Goal: Information Seeking & Learning: Understand process/instructions

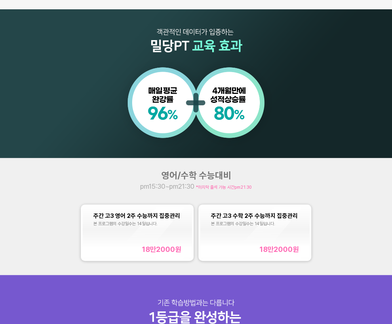
scroll to position [368, 0]
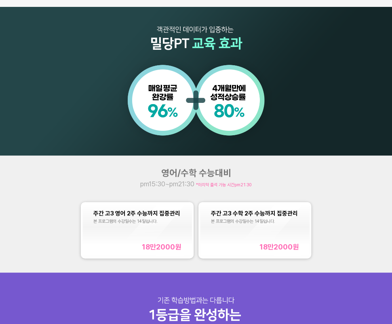
click at [280, 193] on div "영어/수학 수능대비 pm15:30~pm21:30 *마지막 출석 가능 시간 pm21:30 주간 고3 영어 2주 수능까지 집중관리 본 프로그램의 …" at bounding box center [196, 213] width 392 height 117
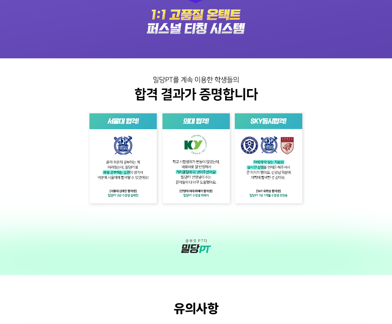
scroll to position [1066, 0]
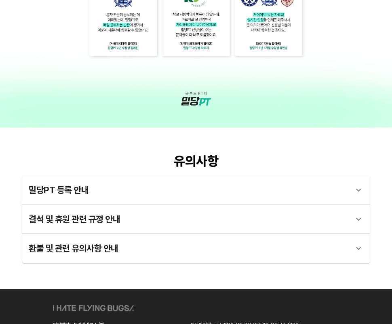
click at [273, 197] on div "밀당PT 등록 안내" at bounding box center [189, 189] width 320 height 19
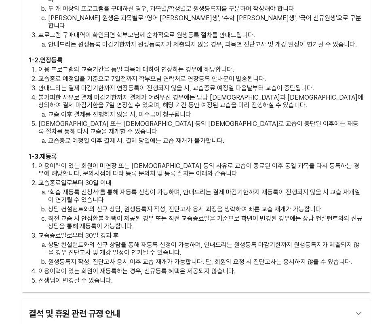
scroll to position [1444, 0]
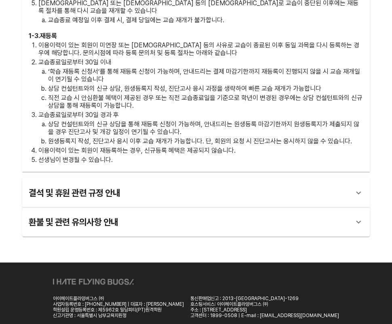
click at [198, 183] on div "결석 및 휴원 관련 규정 안내" at bounding box center [189, 192] width 320 height 19
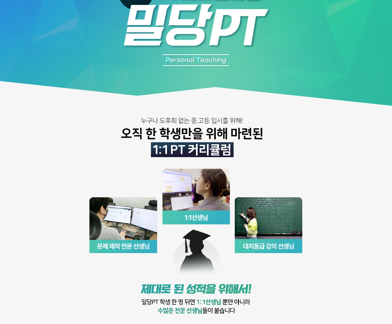
scroll to position [0, 0]
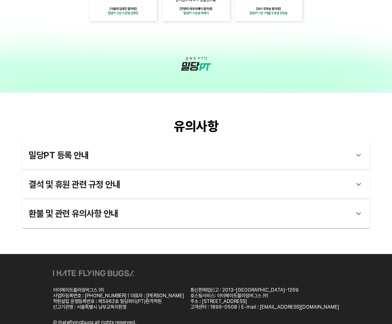
scroll to position [1103, 0]
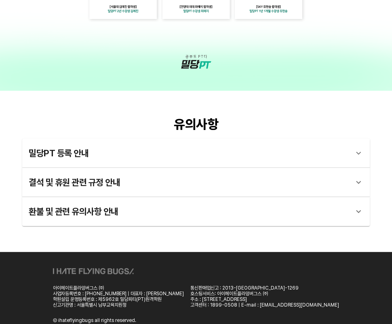
click at [117, 200] on div "환불 및 관련 유의사항 안내" at bounding box center [196, 211] width 348 height 29
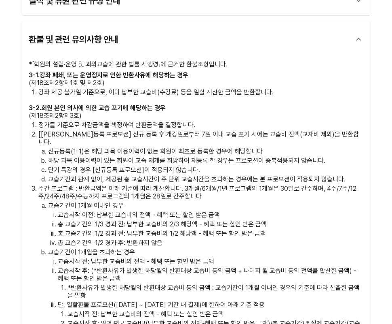
scroll to position [1287, 0]
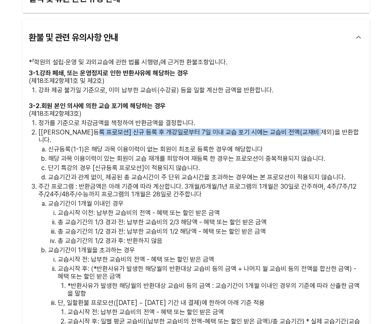
drag, startPoint x: 103, startPoint y: 133, endPoint x: 333, endPoint y: 132, distance: 229.8
click at [333, 132] on p "[[PERSON_NAME]등록 프로모션] 신규 등록 후 개강일로부터 7일 이내 교습 포기 시에는 교습비 전액(교재비 제외)을 반환합니다." at bounding box center [200, 135] width 325 height 15
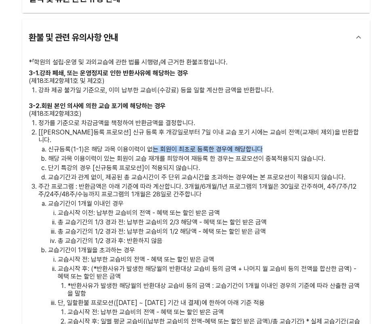
drag, startPoint x: 154, startPoint y: 141, endPoint x: 302, endPoint y: 136, distance: 148.1
click at [302, 145] on p "신규등록(1-1)은 해당 과목 이용이력이 없는 회원이 최초로 등록한 경우에 해당합니다" at bounding box center [206, 149] width 316 height 8
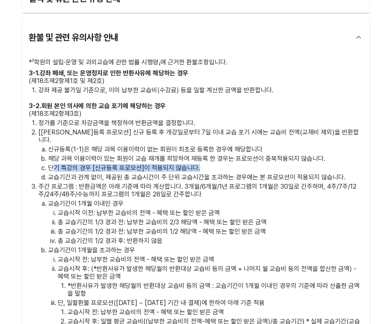
drag, startPoint x: 53, startPoint y: 159, endPoint x: 221, endPoint y: 159, distance: 168.3
click at [221, 164] on p "단기 특강의 경우 [신규등록 프로모션]이 적용되지 않습니다." at bounding box center [206, 168] width 316 height 8
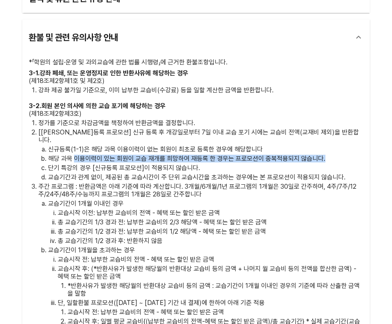
drag, startPoint x: 76, startPoint y: 149, endPoint x: 335, endPoint y: 149, distance: 258.5
click at [335, 155] on p "해당 과목 이용이력이 있는 회원이 교습 재개를 희망하여 재등록 한 경우는 프로모션이 중복적용되지 않습니다." at bounding box center [206, 159] width 316 height 8
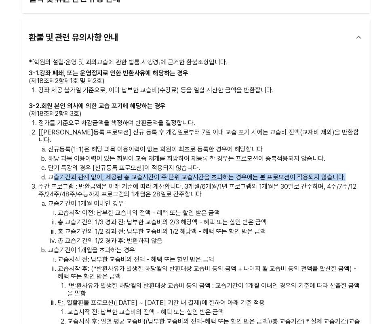
drag, startPoint x: 55, startPoint y: 168, endPoint x: 343, endPoint y: 168, distance: 288.9
click at [343, 173] on p "교습기간과 관계 없이, 제공된 총 교습시간이 주 단위 교습시간을 초과하는 경우에는 본 프로모션이 적용되지 않습니다." at bounding box center [206, 177] width 316 height 8
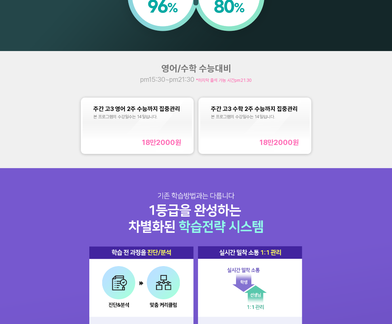
scroll to position [551, 0]
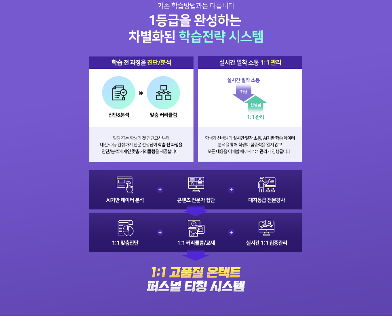
scroll to position [478, 0]
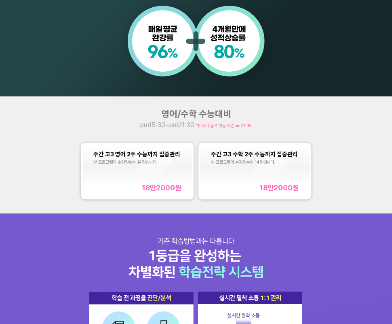
scroll to position [515, 0]
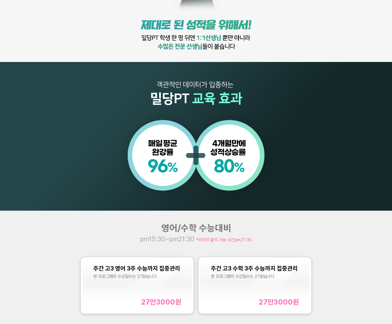
scroll to position [404, 0]
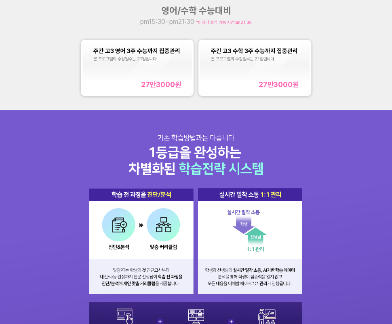
scroll to position [478, 0]
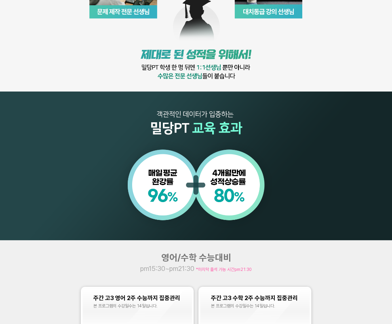
scroll to position [404, 0]
